Goal: Transaction & Acquisition: Book appointment/travel/reservation

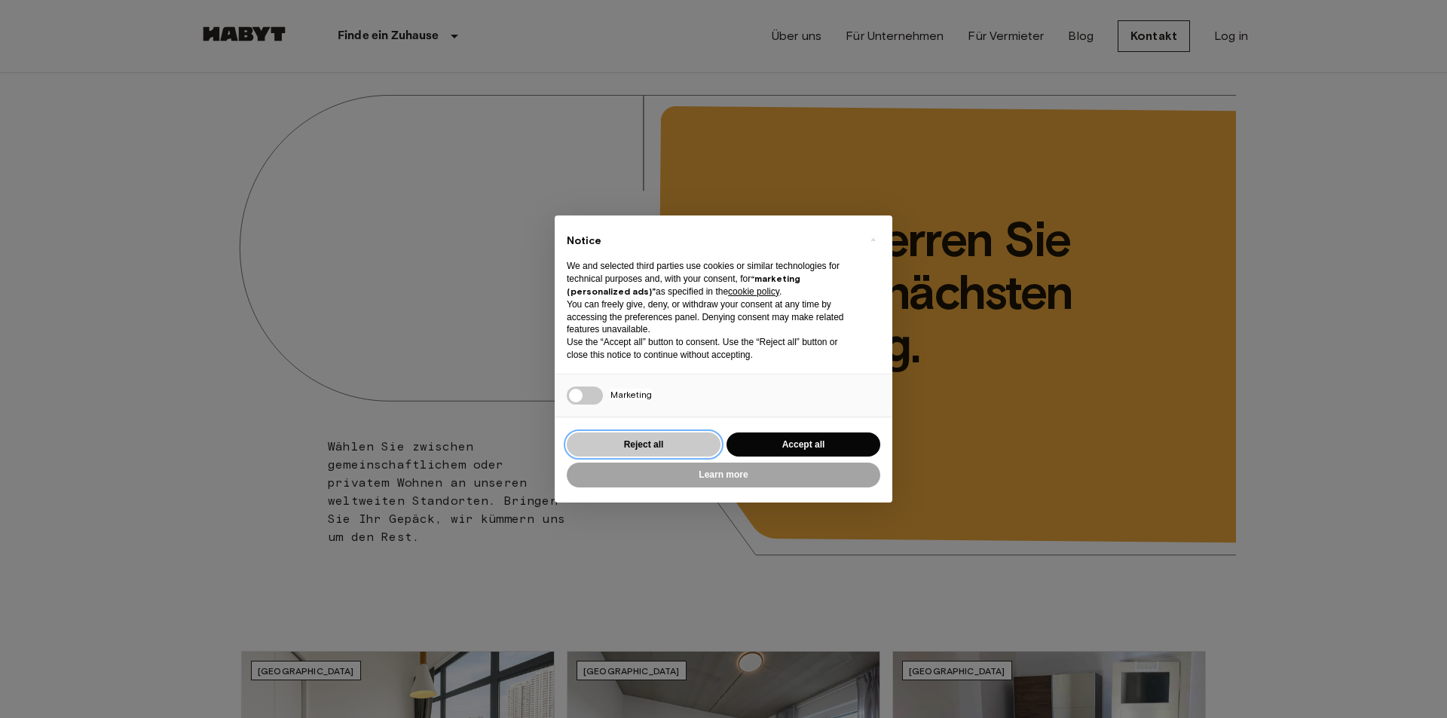
click at [692, 440] on button "Reject all" at bounding box center [644, 445] width 154 height 25
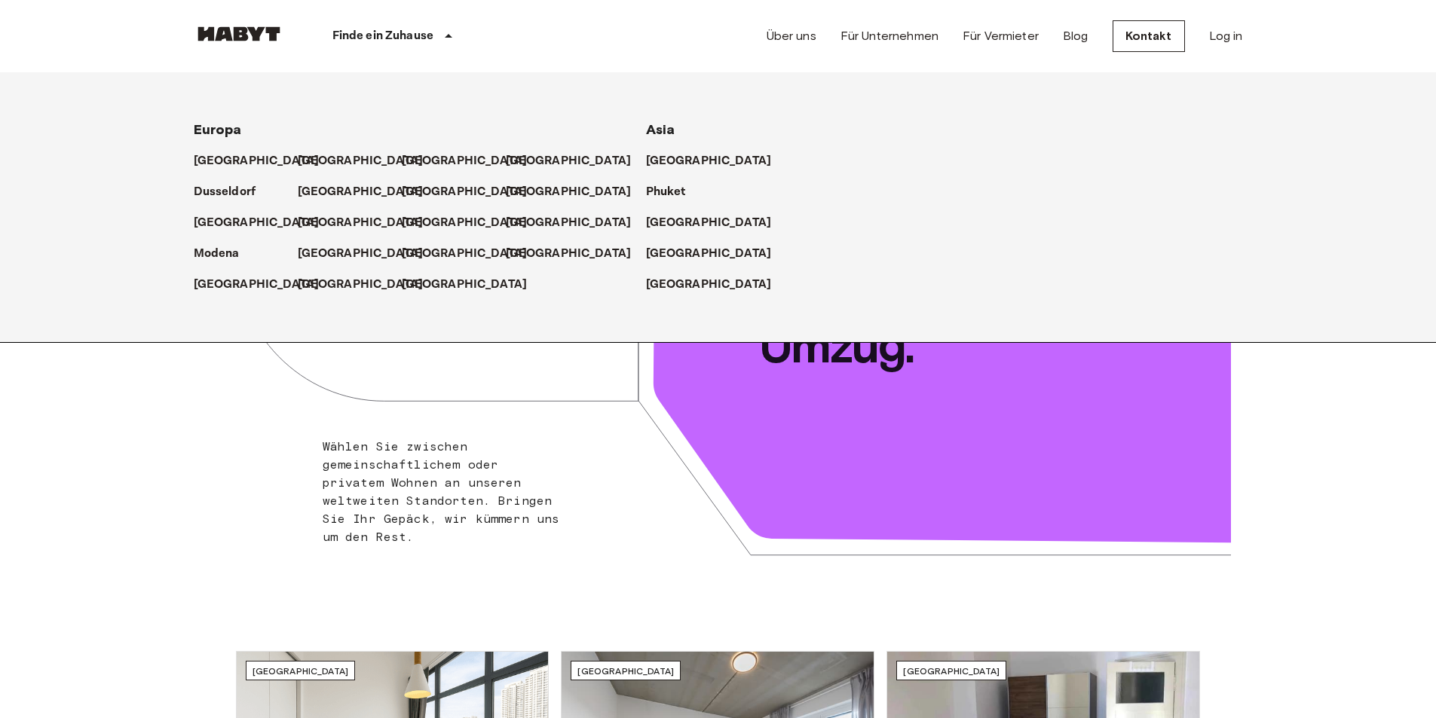
click at [430, 43] on p "Finde ein Zuhause" at bounding box center [383, 36] width 102 height 18
click at [338, 191] on p "[GEOGRAPHIC_DATA]" at bounding box center [364, 192] width 126 height 18
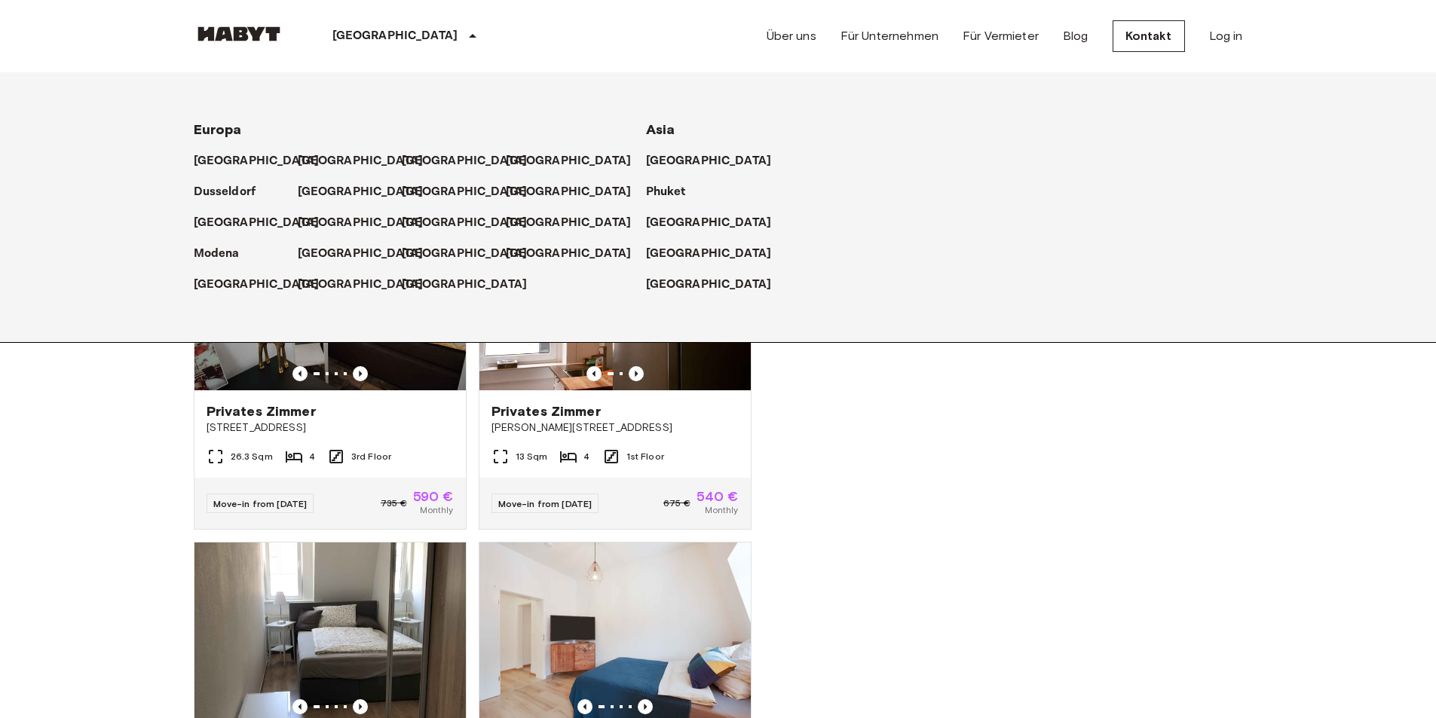
click at [965, 445] on div at bounding box center [1005, 396] width 473 height 646
click at [463, 41] on icon at bounding box center [472, 36] width 18 height 18
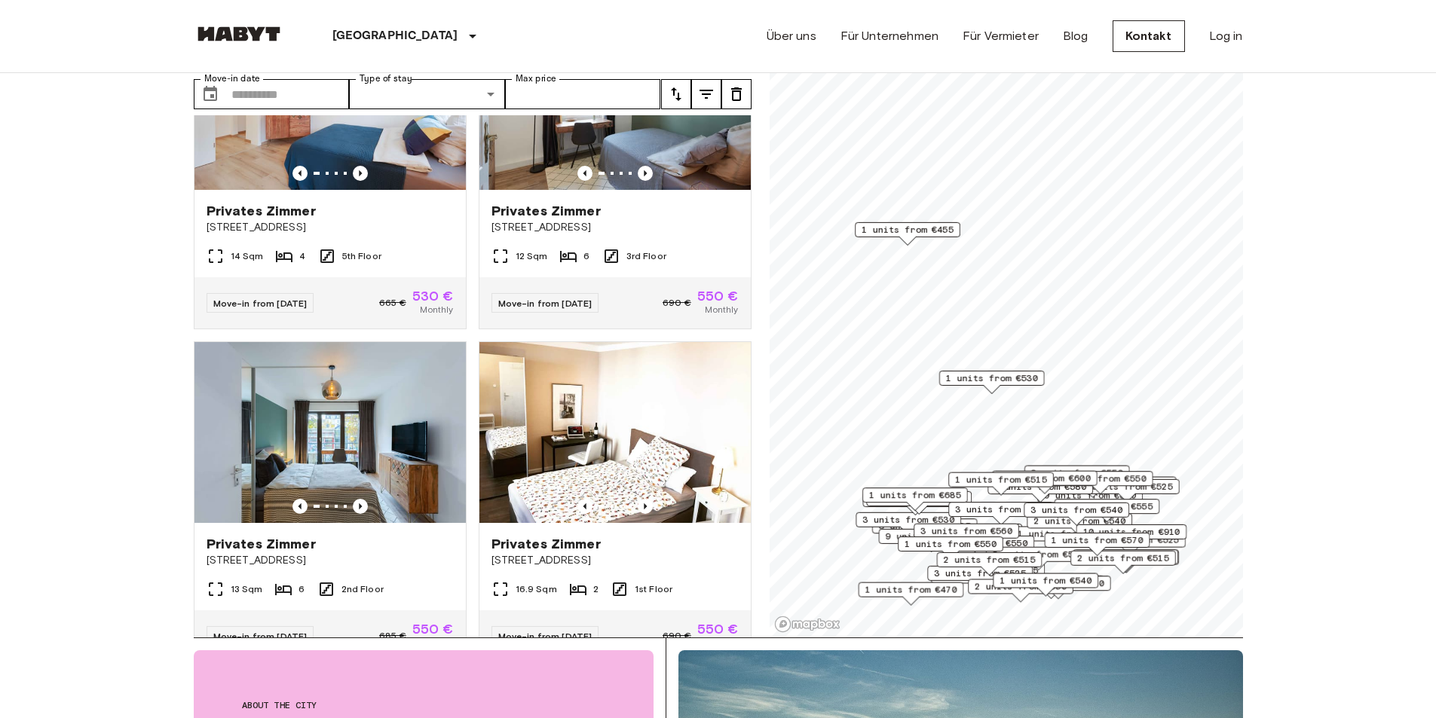
scroll to position [151, 0]
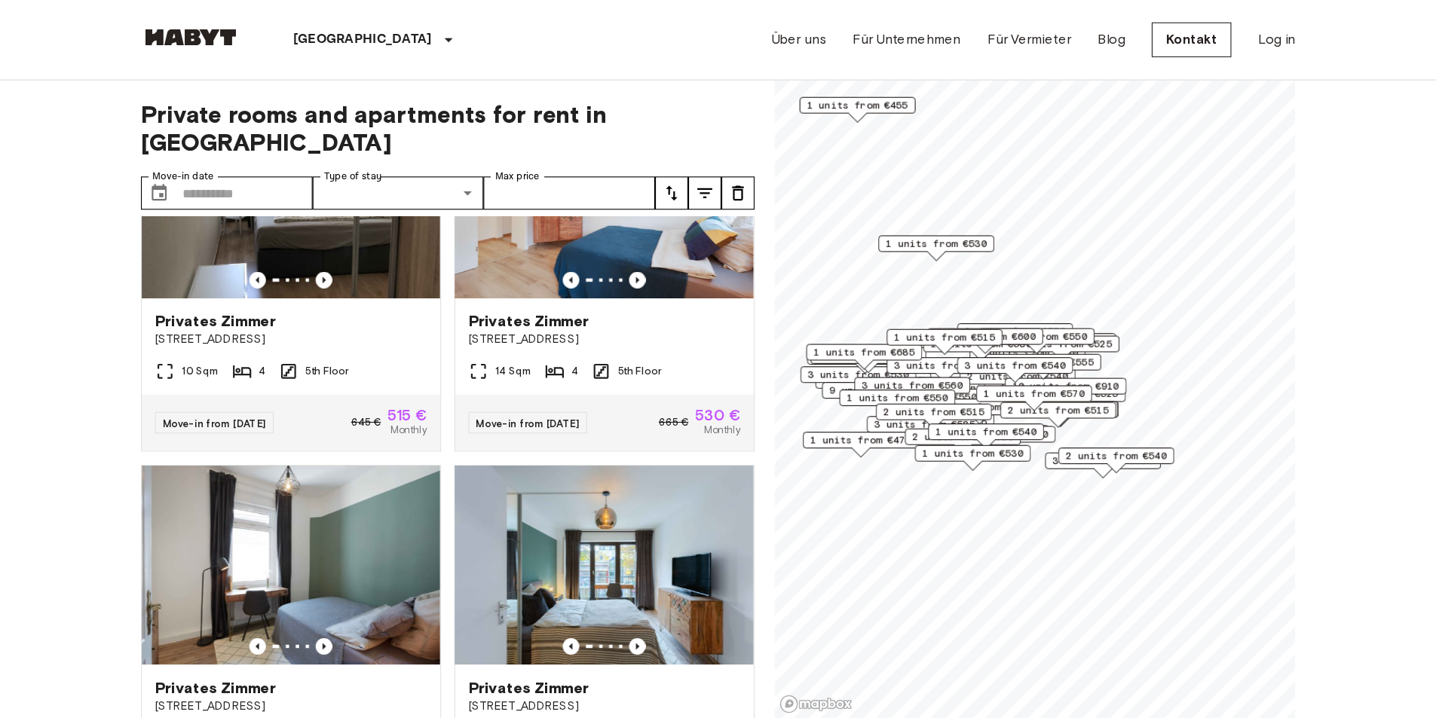
scroll to position [452, 0]
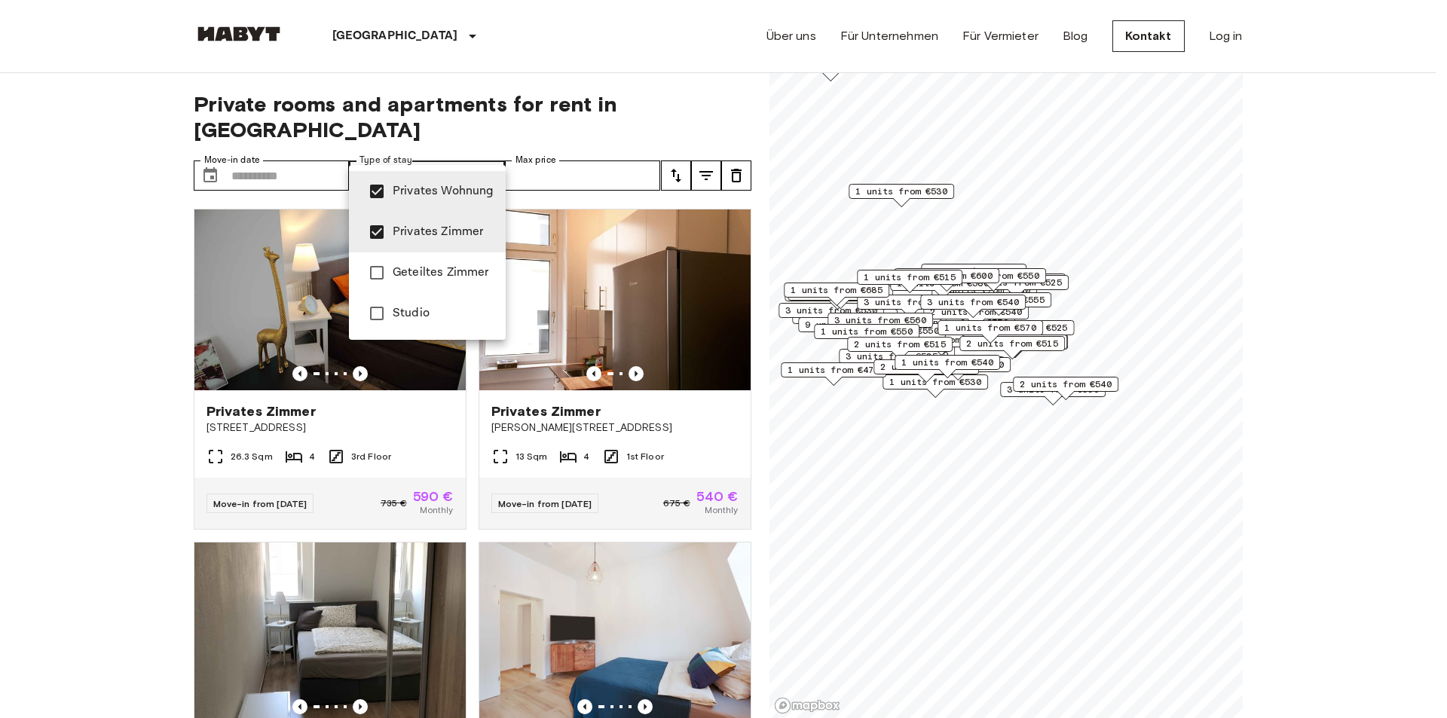
type input "**********"
click at [491, 147] on div at bounding box center [723, 359] width 1447 height 718
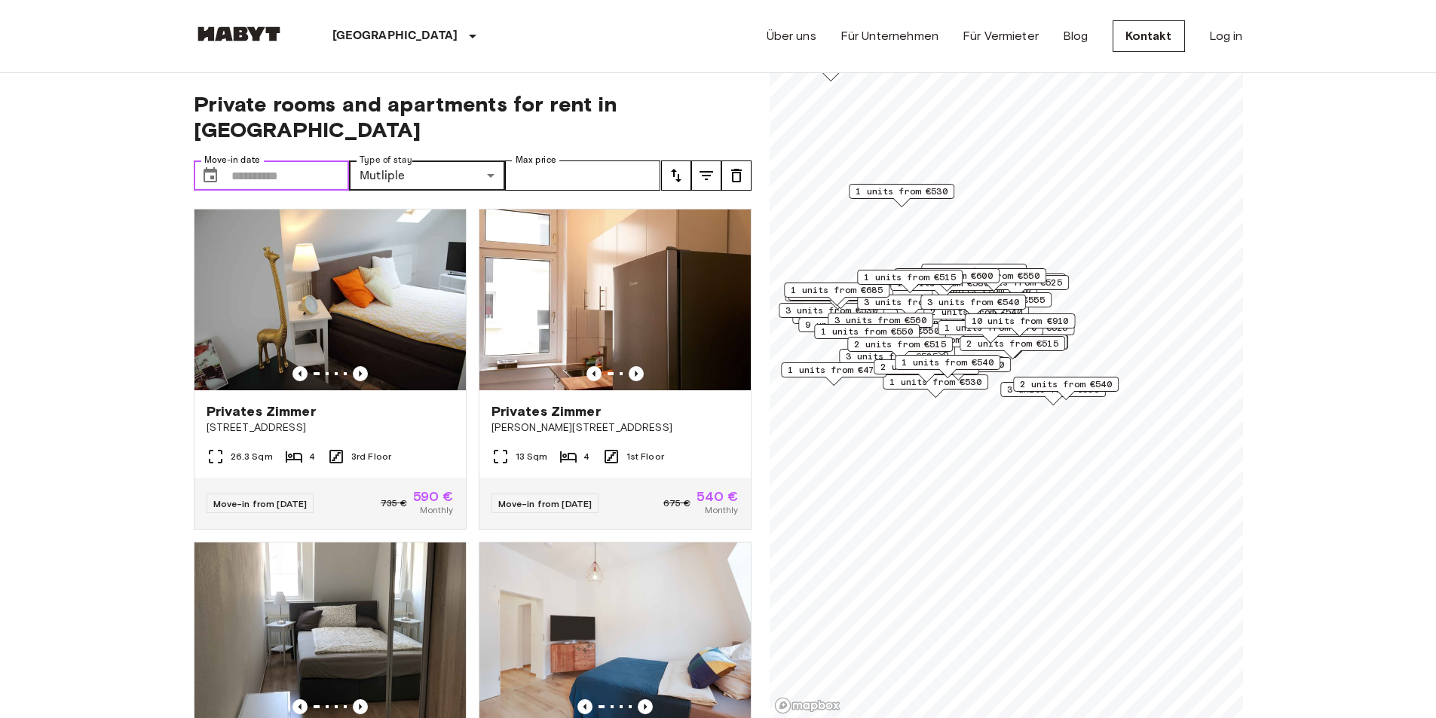
click at [266, 161] on input "Move-in date" at bounding box center [290, 176] width 118 height 30
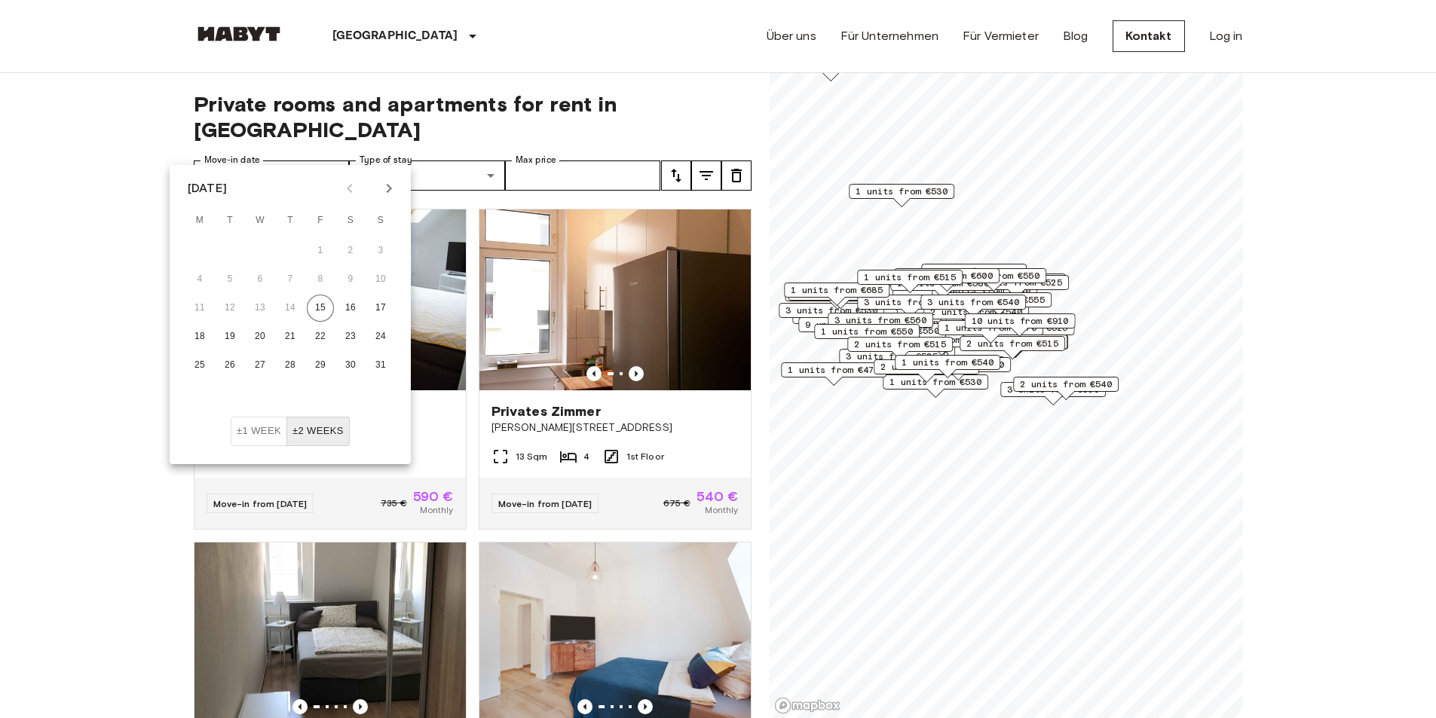
click at [396, 183] on icon "Next month" at bounding box center [389, 188] width 18 height 18
click at [375, 249] on button "7" at bounding box center [380, 250] width 27 height 27
type input "**********"
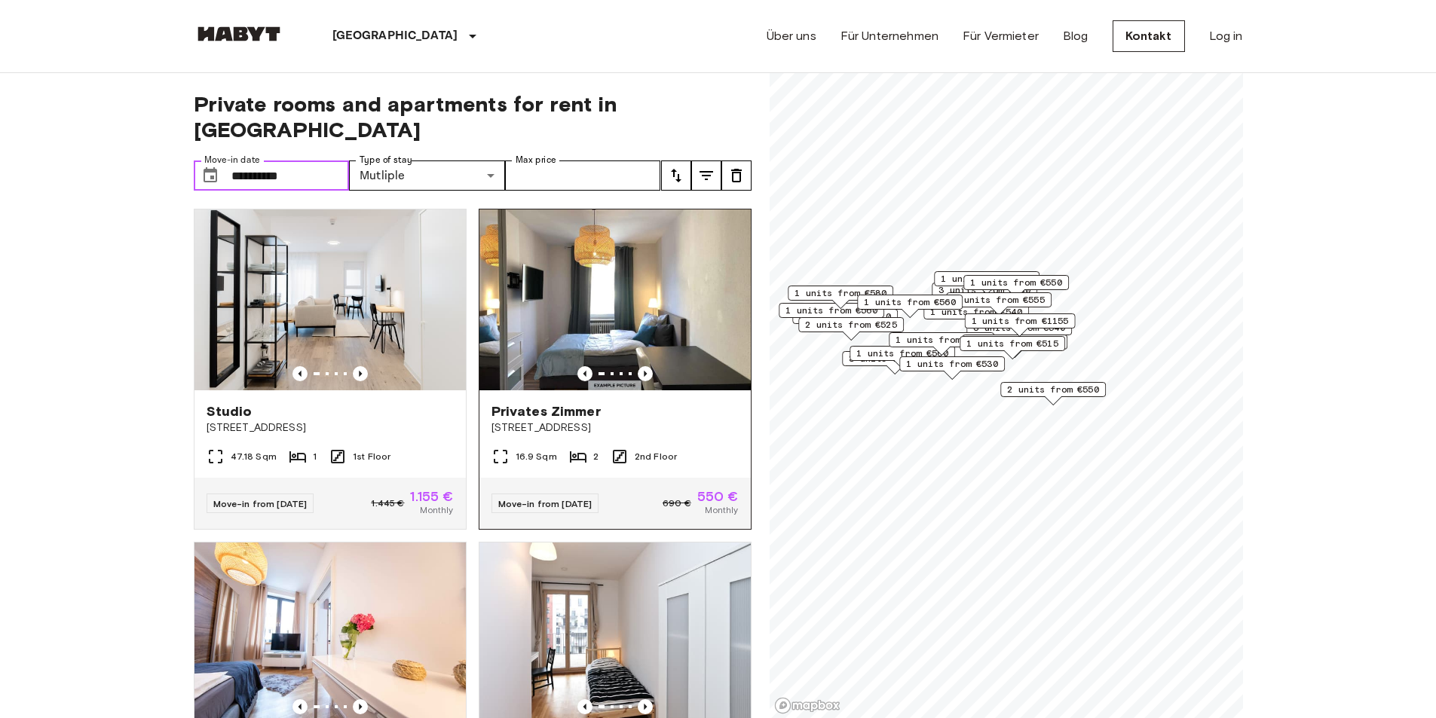
click at [620, 366] on div at bounding box center [614, 373] width 271 height 15
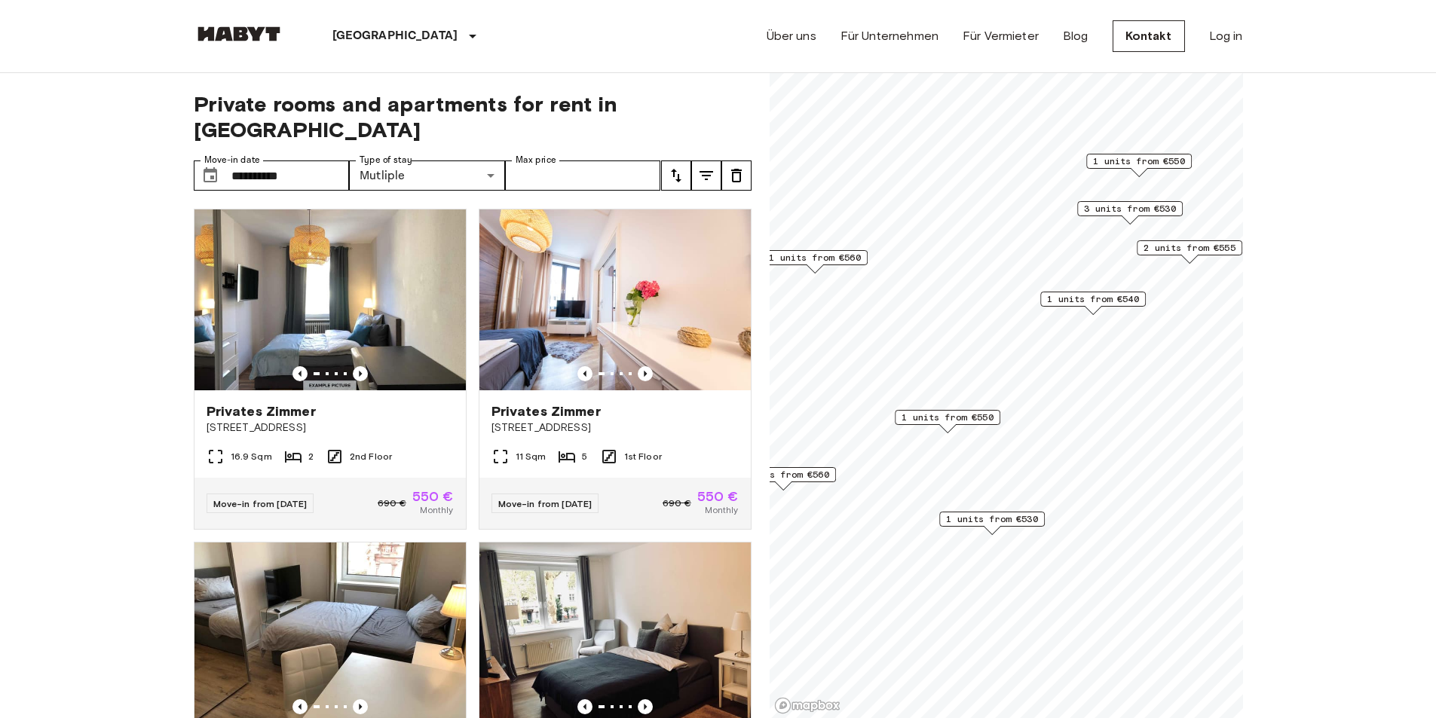
click at [1094, 297] on span "1 units from €540" at bounding box center [1093, 299] width 92 height 14
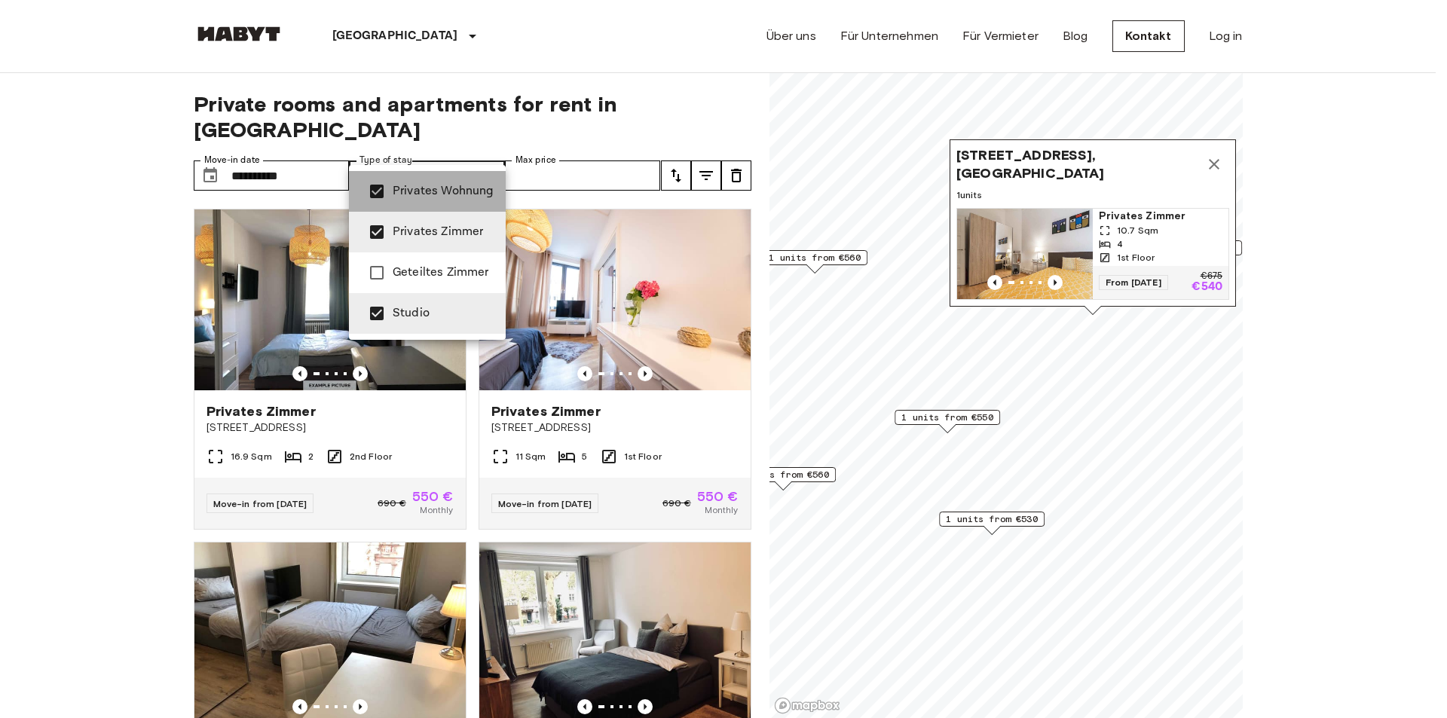
click at [393, 186] on span "Privates Wohnung" at bounding box center [443, 191] width 101 height 18
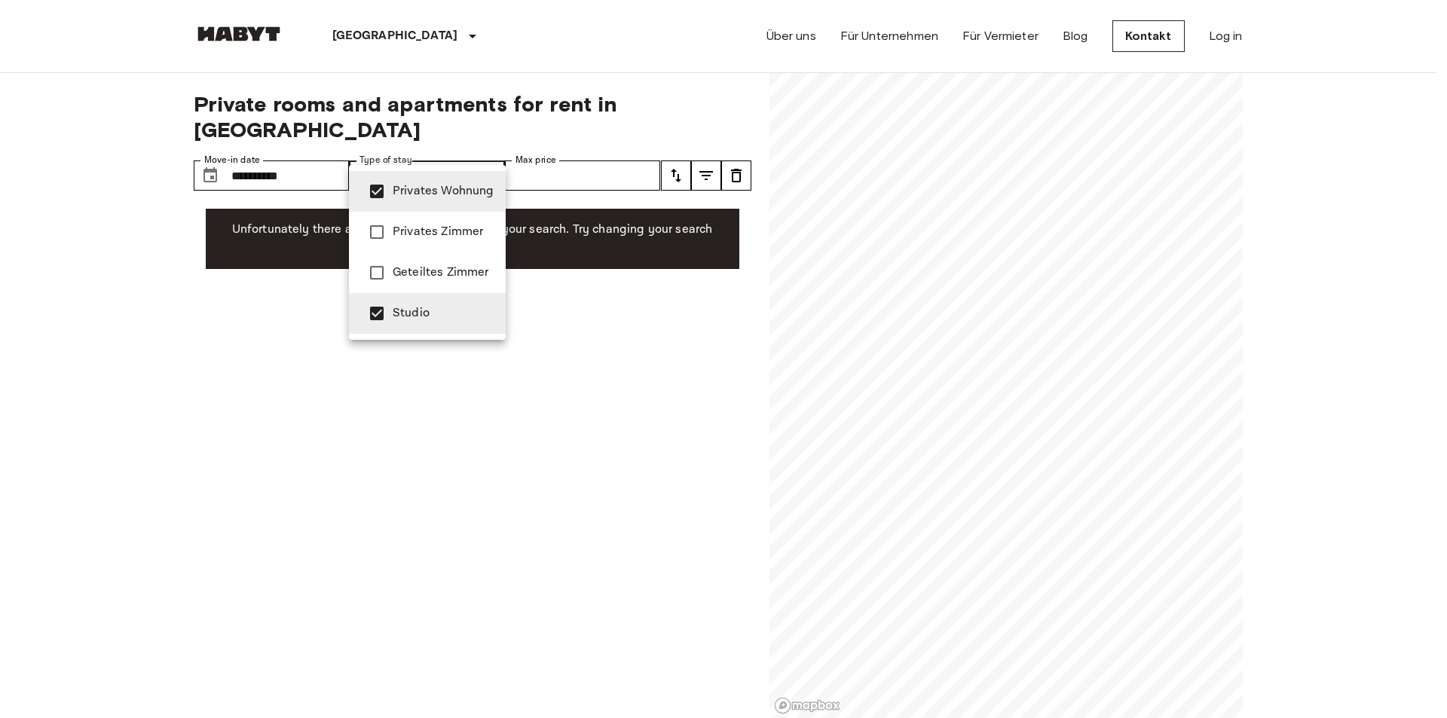
click at [121, 259] on div at bounding box center [723, 359] width 1447 height 718
type input "**********"
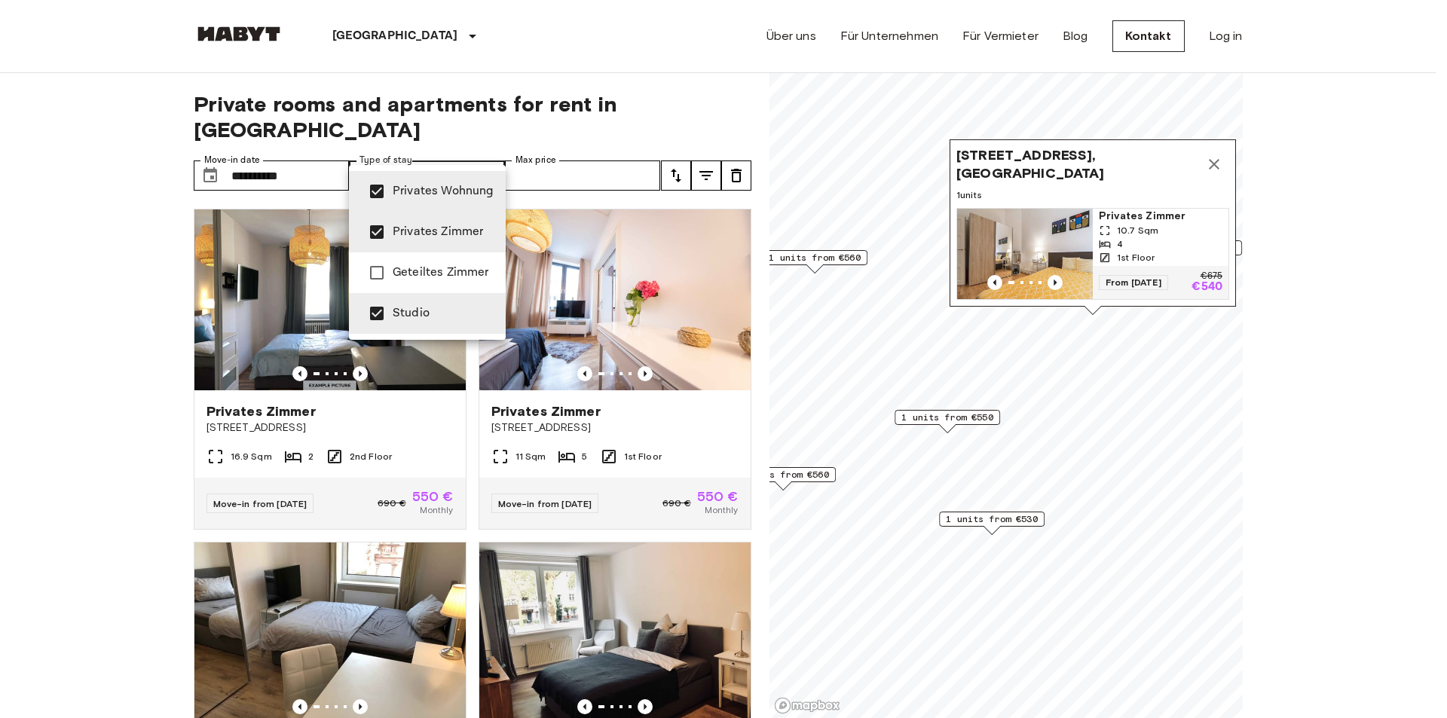
click at [482, 154] on div at bounding box center [723, 359] width 1447 height 718
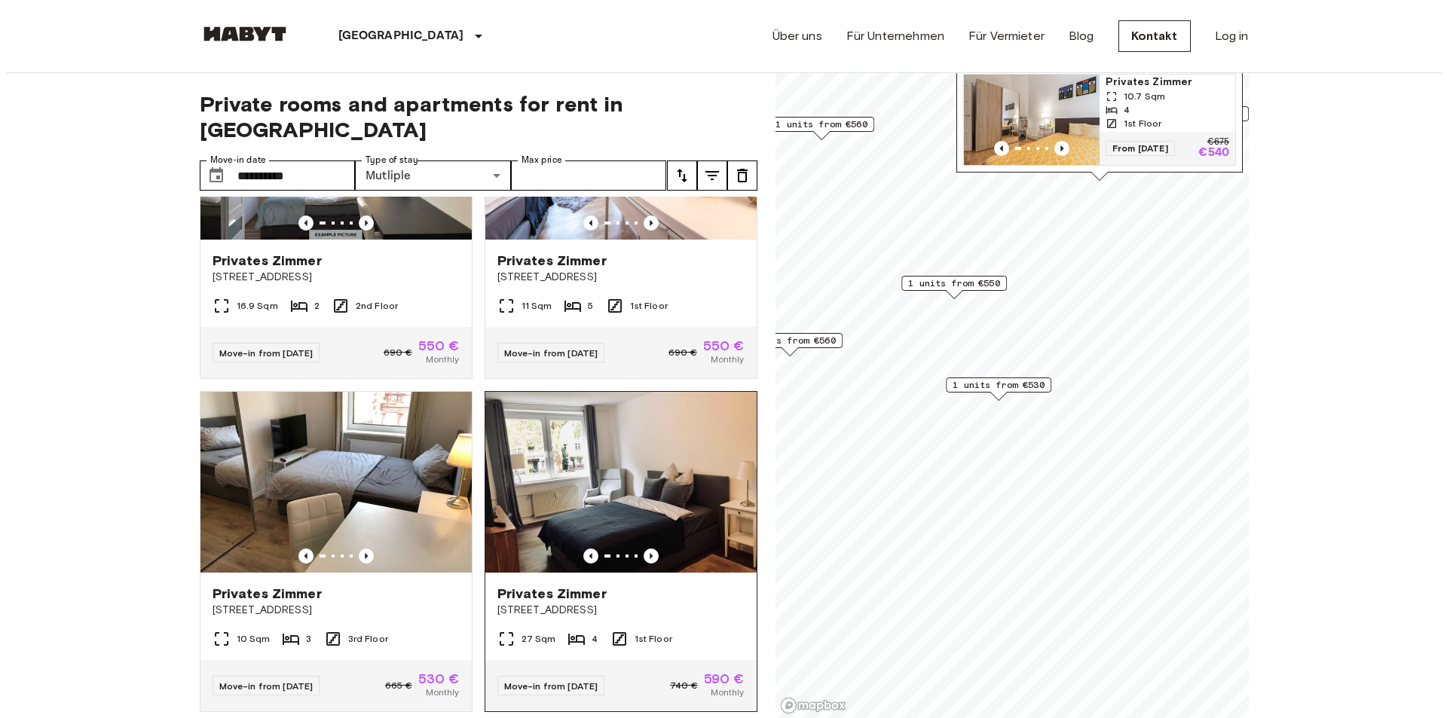
scroll to position [226, 0]
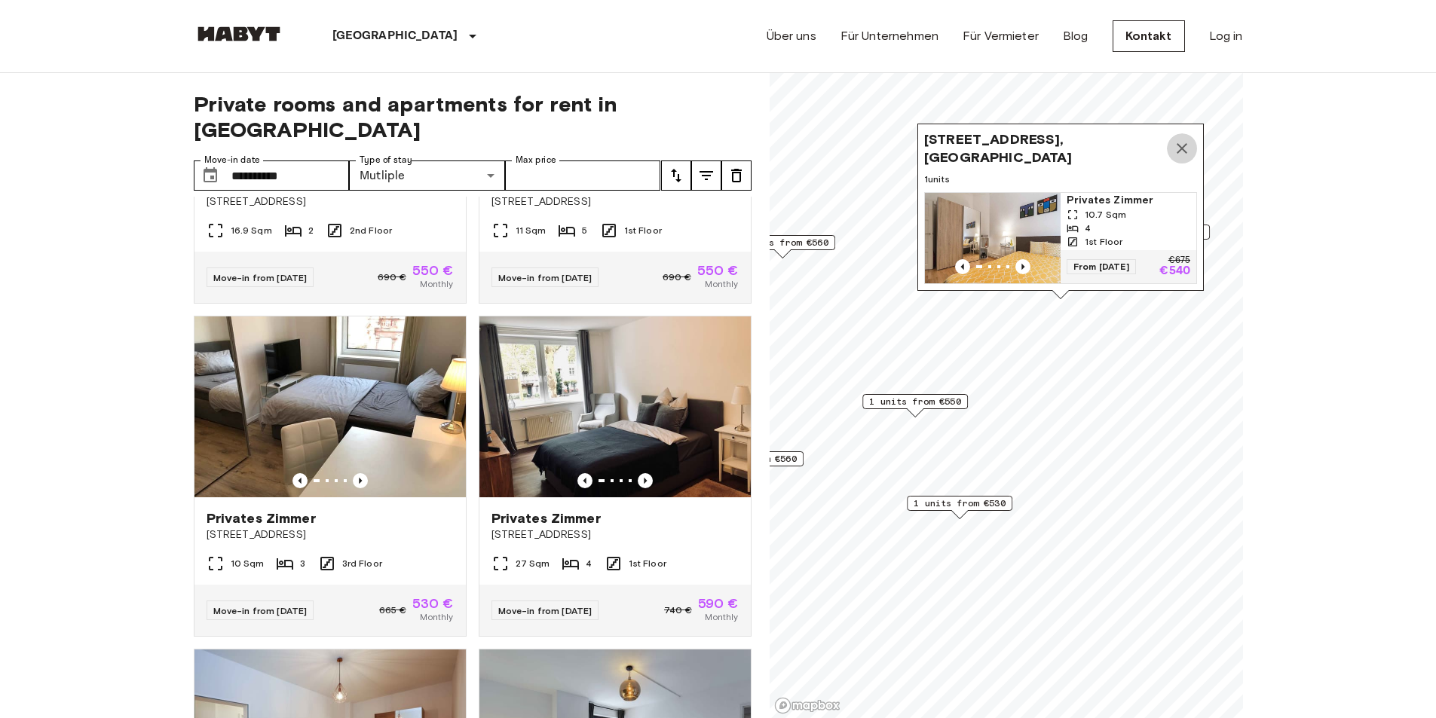
click at [1176, 139] on icon "Map marker" at bounding box center [1182, 148] width 18 height 18
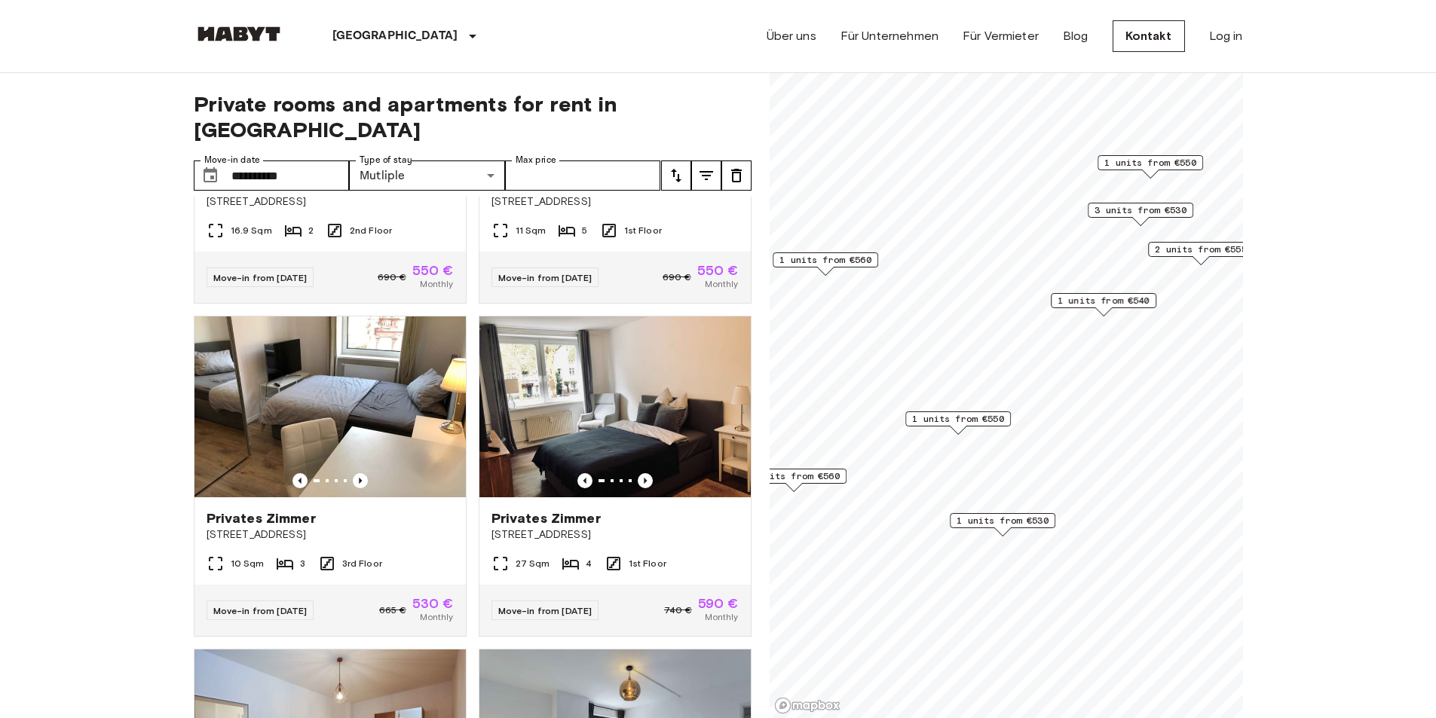
click at [829, 263] on span "1 units from €560" at bounding box center [825, 260] width 92 height 14
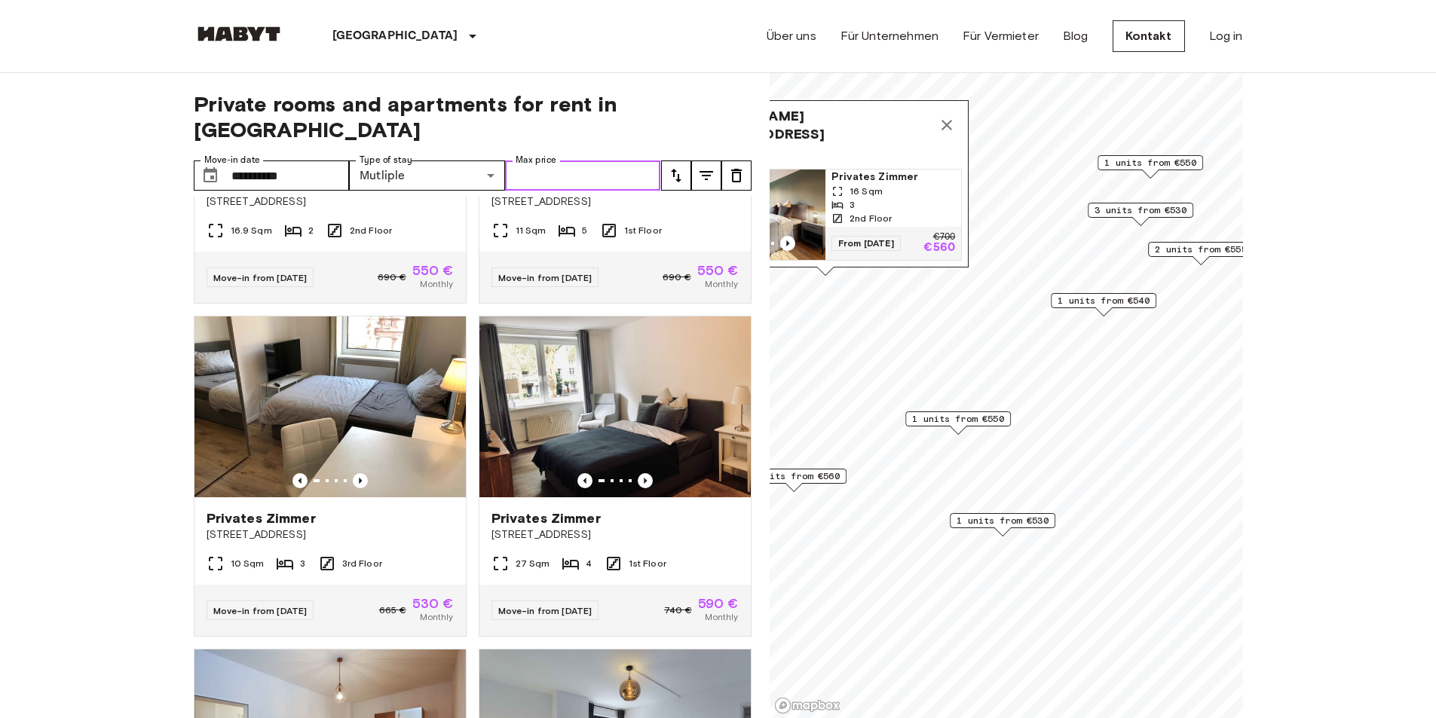
click at [555, 161] on input "Max price" at bounding box center [583, 176] width 156 height 30
click at [703, 167] on icon "tune" at bounding box center [706, 176] width 18 height 18
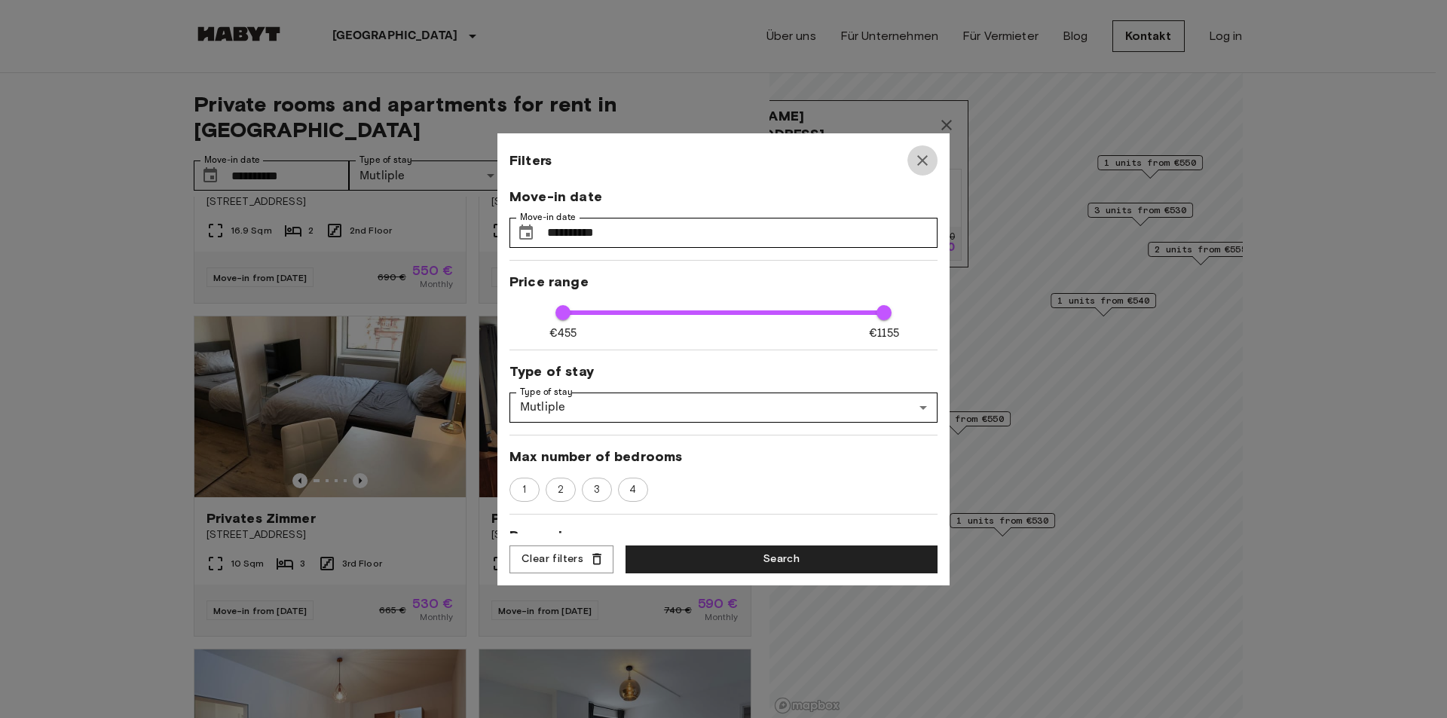
click at [935, 159] on button "button" at bounding box center [922, 160] width 30 height 30
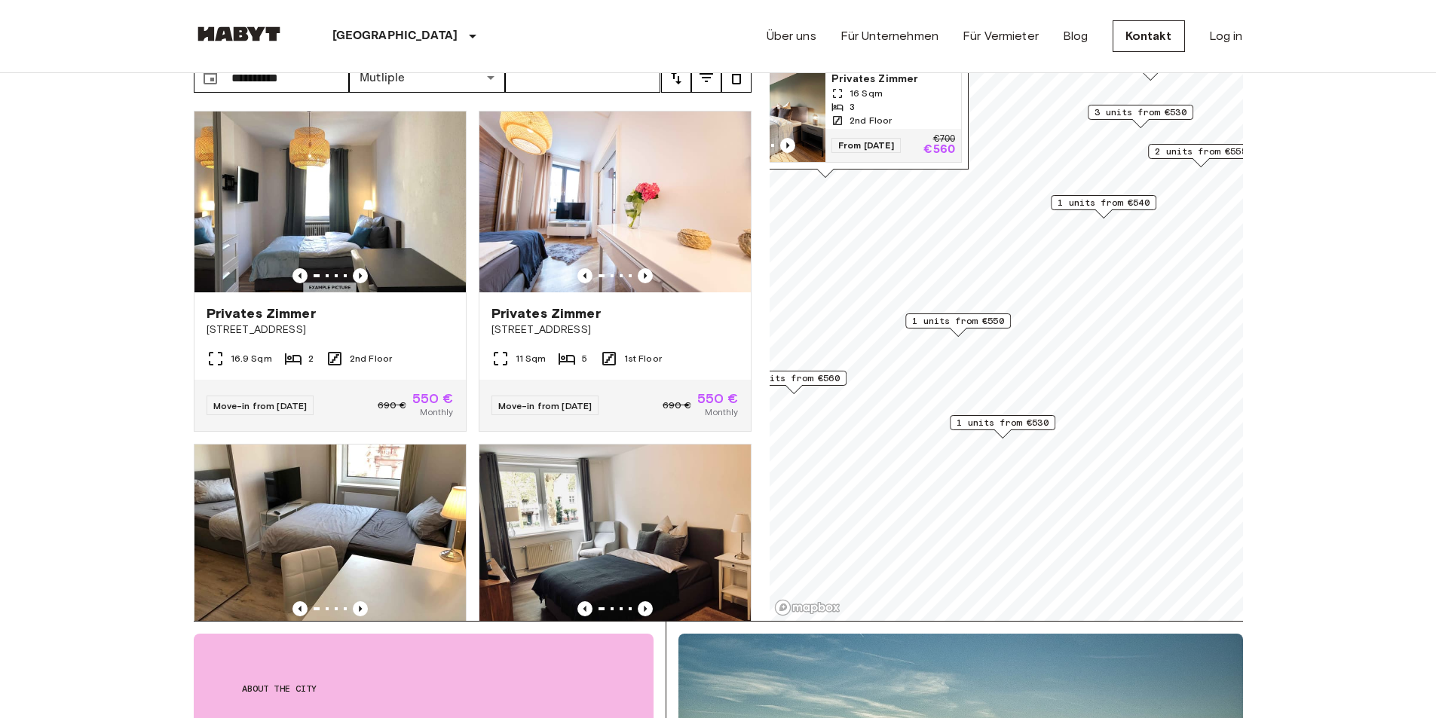
scroll to position [75, 0]
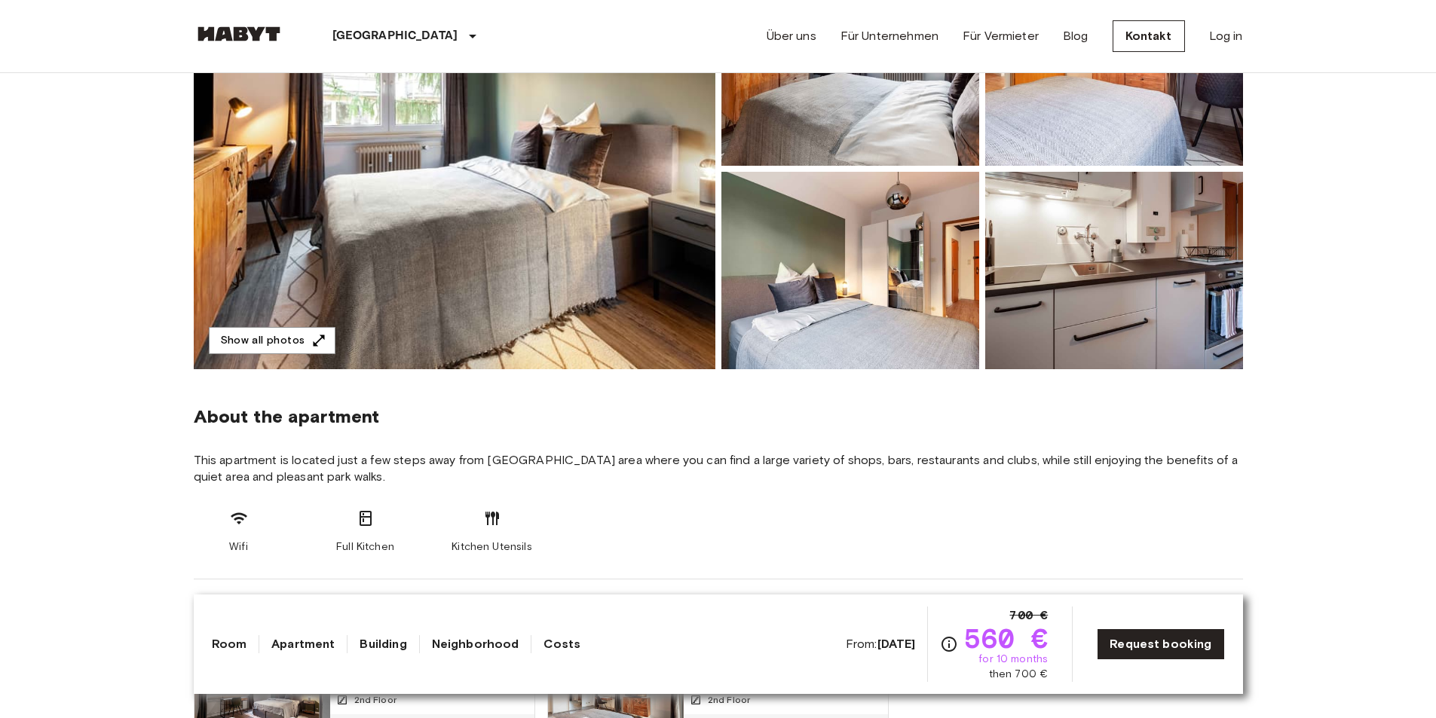
scroll to position [377, 0]
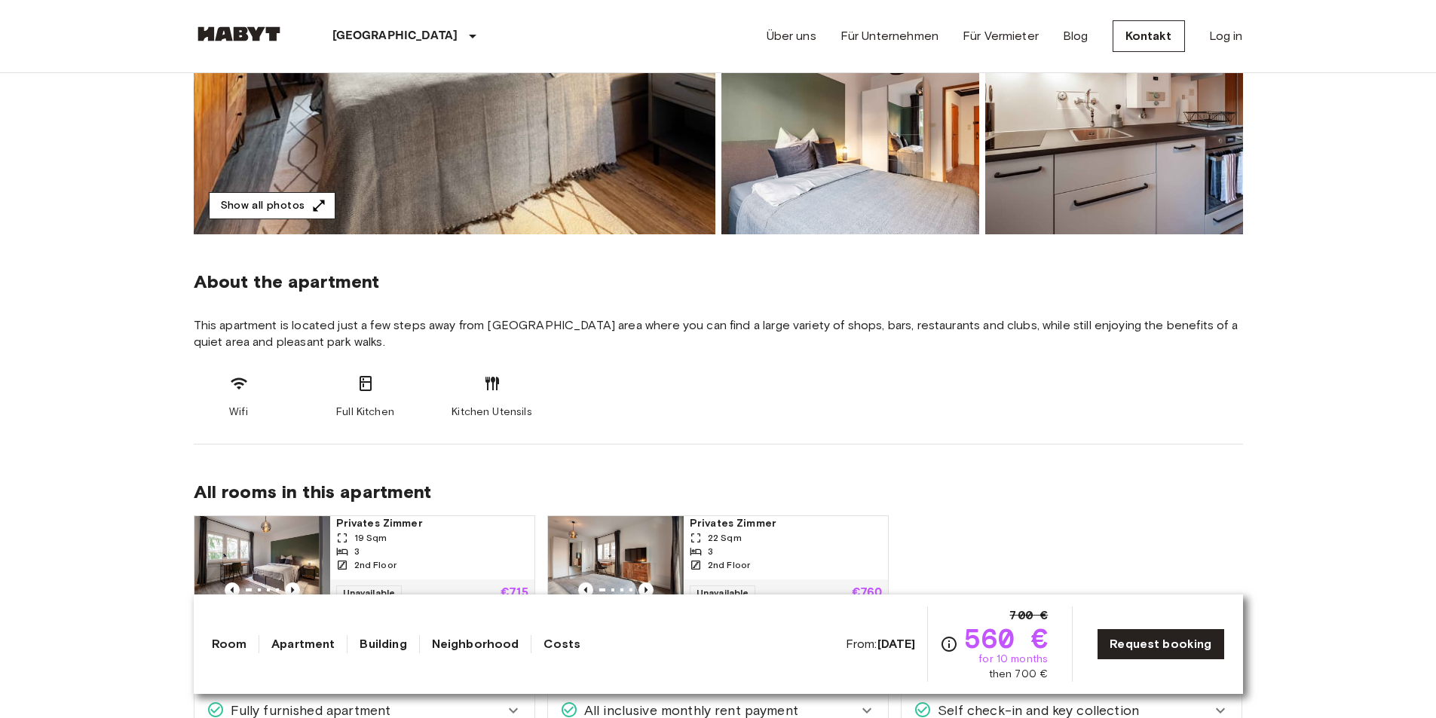
click at [290, 211] on button "Show all photos" at bounding box center [272, 206] width 127 height 28
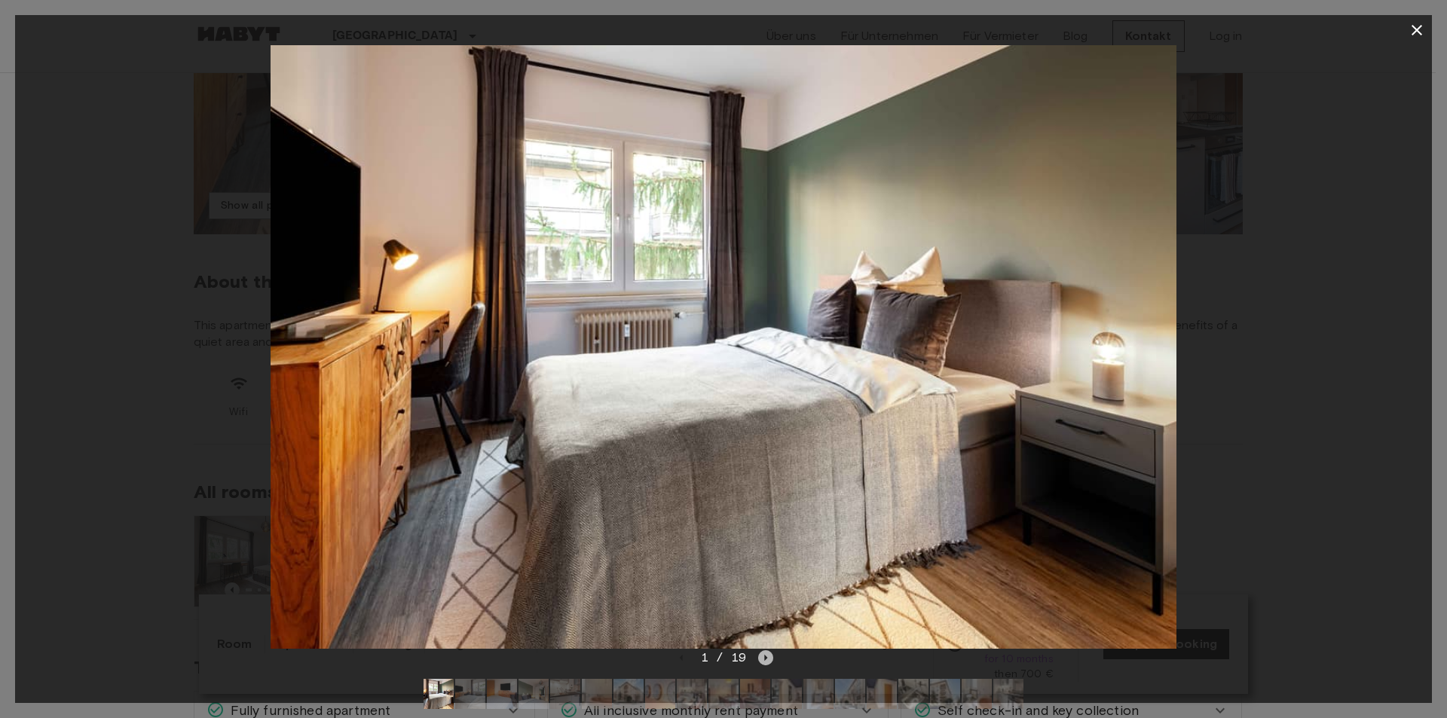
click at [760, 656] on icon "Next image" at bounding box center [765, 657] width 15 height 15
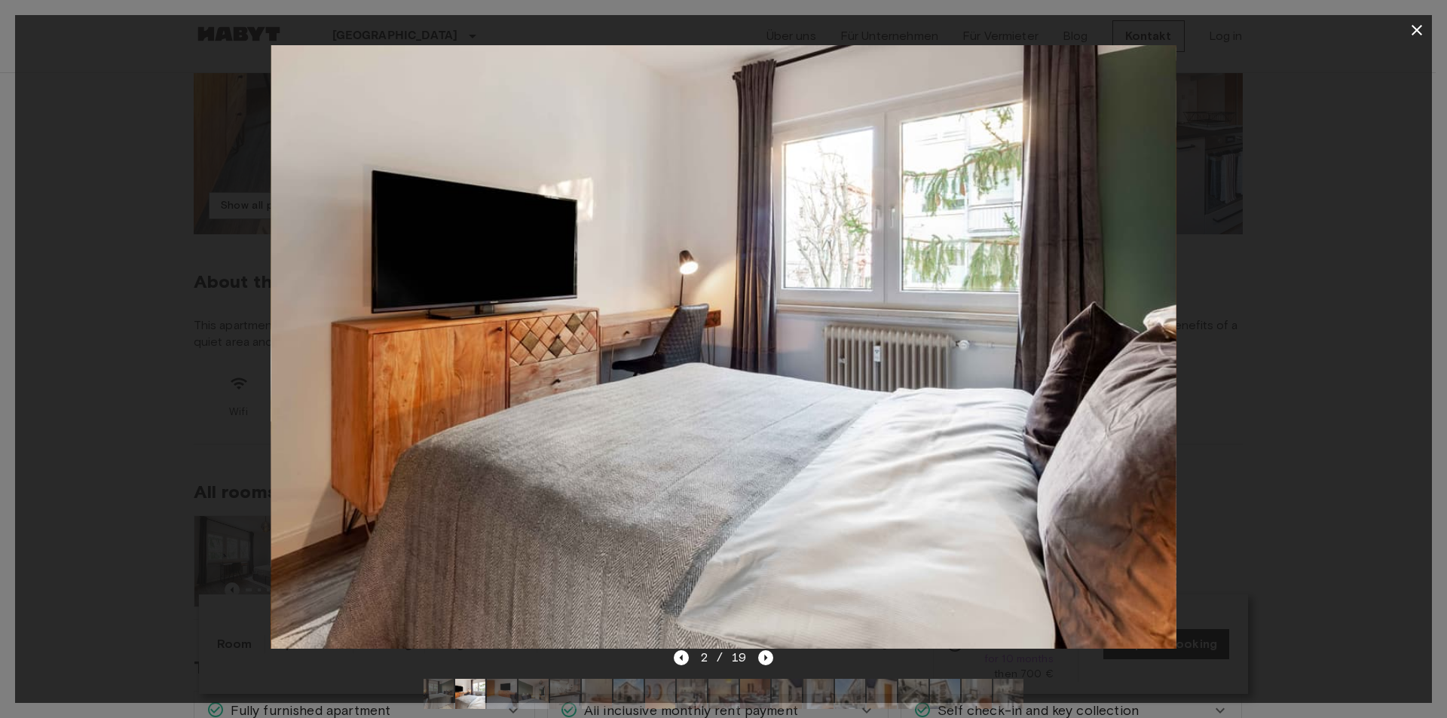
click at [1413, 26] on icon "button" at bounding box center [1416, 30] width 11 height 11
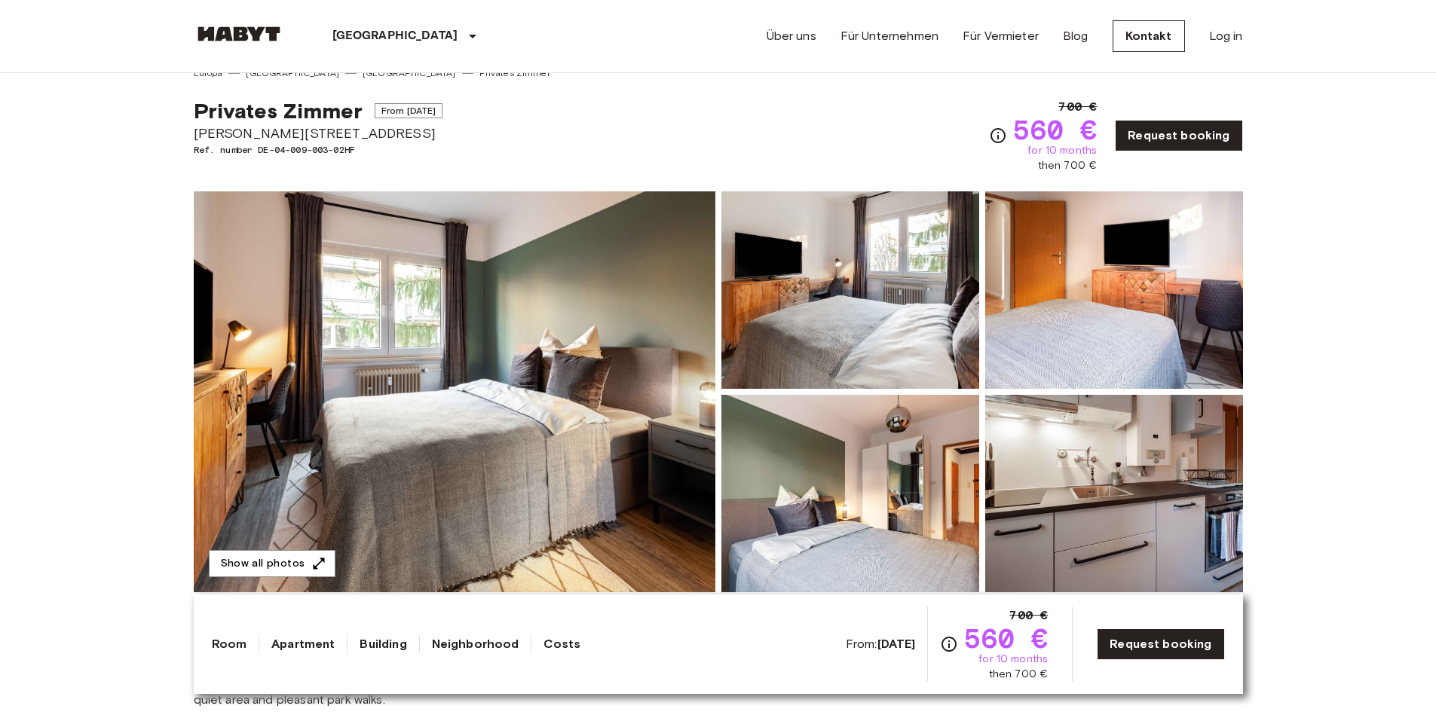
scroll to position [0, 0]
